Goal: Task Accomplishment & Management: Complete application form

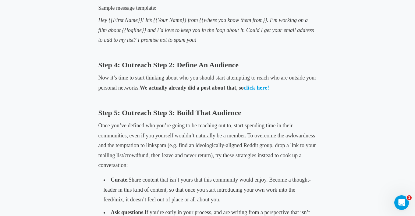
scroll to position [798, 0]
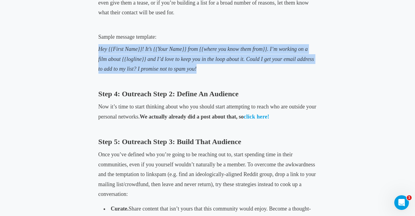
drag, startPoint x: 199, startPoint y: 67, endPoint x: 95, endPoint y: 50, distance: 104.9
copy span "Hey {{First Name}}! It’s {{Your Name}} from {{where you know them from}}. I’m w…"
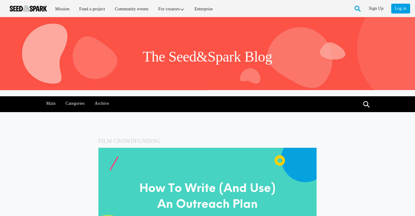
scroll to position [757, 0]
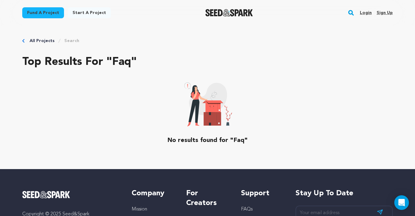
click at [368, 11] on link "Login" at bounding box center [366, 13] width 12 height 10
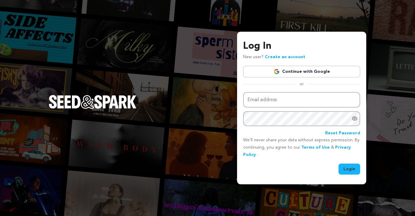
click at [298, 67] on link "Continue with Google" at bounding box center [301, 72] width 117 height 12
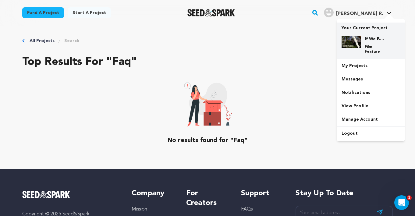
click at [369, 38] on h4 "If We Be Friends" at bounding box center [376, 39] width 22 height 6
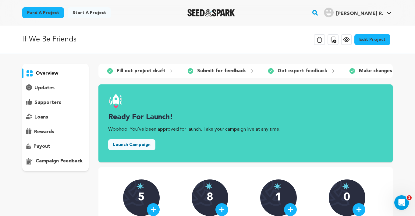
click at [369, 40] on link "Edit Project" at bounding box center [373, 39] width 36 height 11
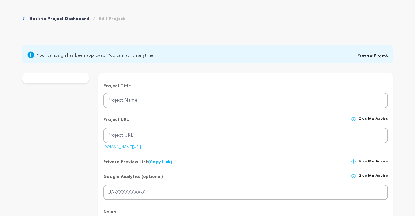
type input "If We Be Friends"
type input "if-we-be-friends"
type input "Following the passing of their high school theatre director, six old friends re…"
type textarea "After the death of their high school theatre teacher, six old friends reunite f…"
type textarea "My intention with this film is to remind people that throughout the stages of o…"
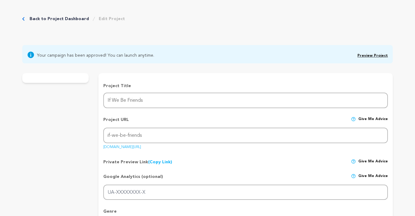
radio input "true"
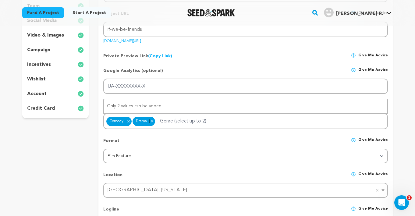
scroll to position [58, 0]
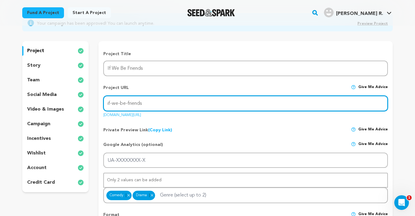
drag, startPoint x: 149, startPoint y: 102, endPoint x: 105, endPoint y: 101, distance: 43.9
click at [105, 101] on input "if-we-be-friends" at bounding box center [245, 104] width 285 height 16
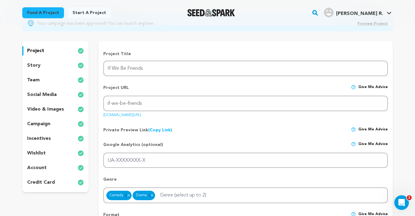
click at [232, 130] on div "Private Preview Link (Copy Link) Copy private preview link Give me advice" at bounding box center [245, 127] width 285 height 11
drag, startPoint x: 172, startPoint y: 113, endPoint x: 99, endPoint y: 116, distance: 73.0
copy link "seedandspark.com/fund/if-we-be-friends"
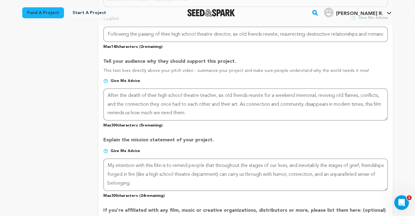
scroll to position [323, 0]
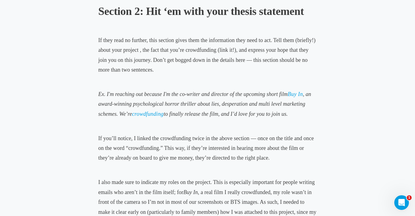
scroll to position [702, 0]
